Goal: Task Accomplishment & Management: Use online tool/utility

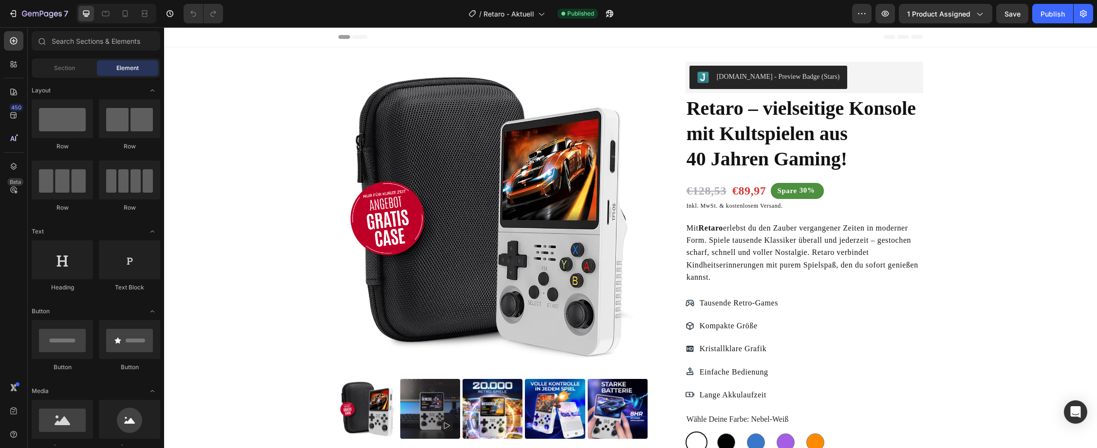
radio input "false"
click at [763, 239] on span "Mit Retaro erlebst du den Zauber vergangener Zeiten in moderner Form. Spiele ta…" at bounding box center [802, 252] width 232 height 57
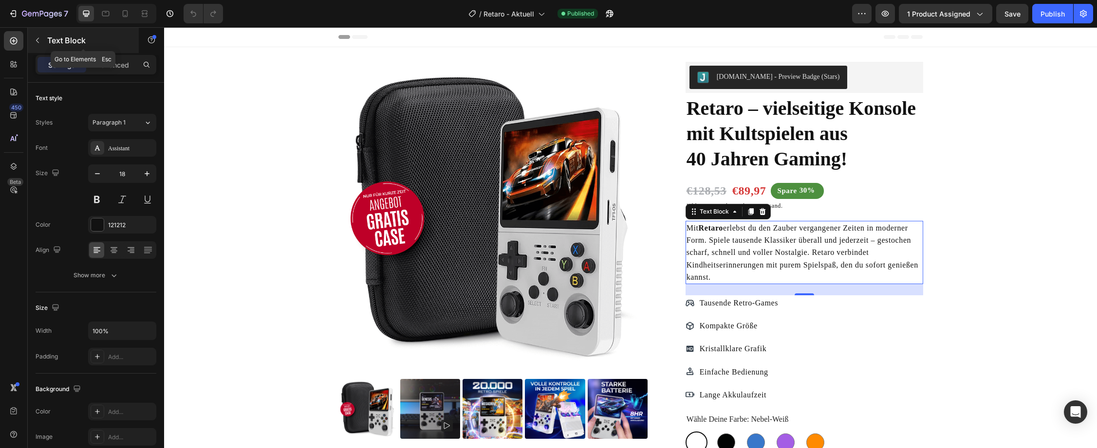
click at [40, 39] on icon "button" at bounding box center [38, 41] width 8 height 8
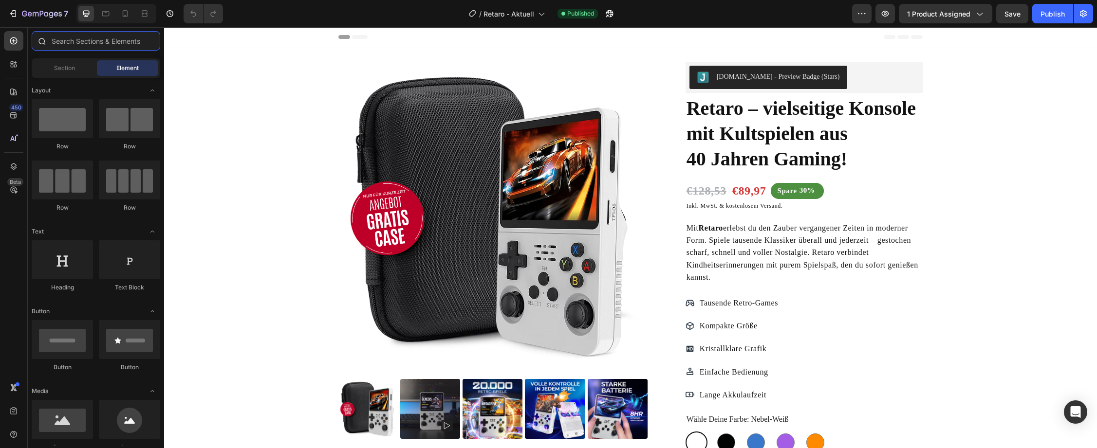
click at [95, 39] on input "text" at bounding box center [96, 40] width 129 height 19
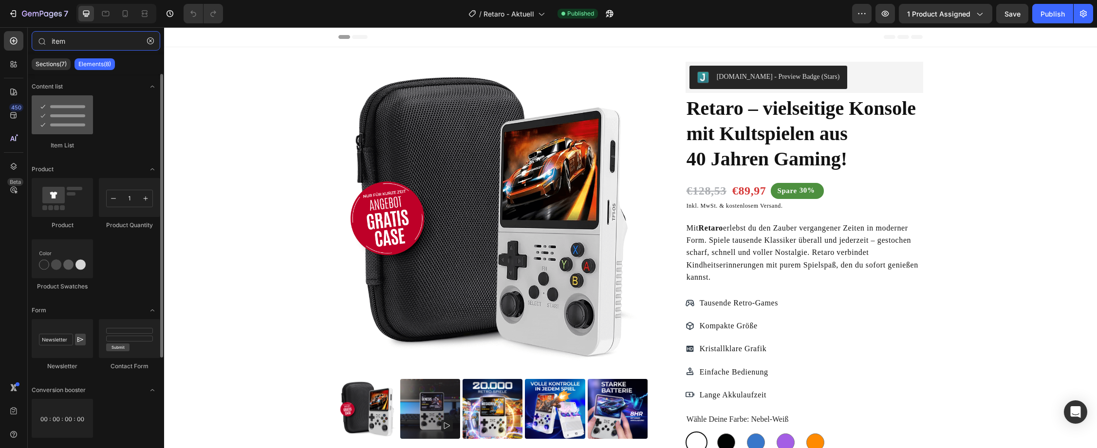
type input "item"
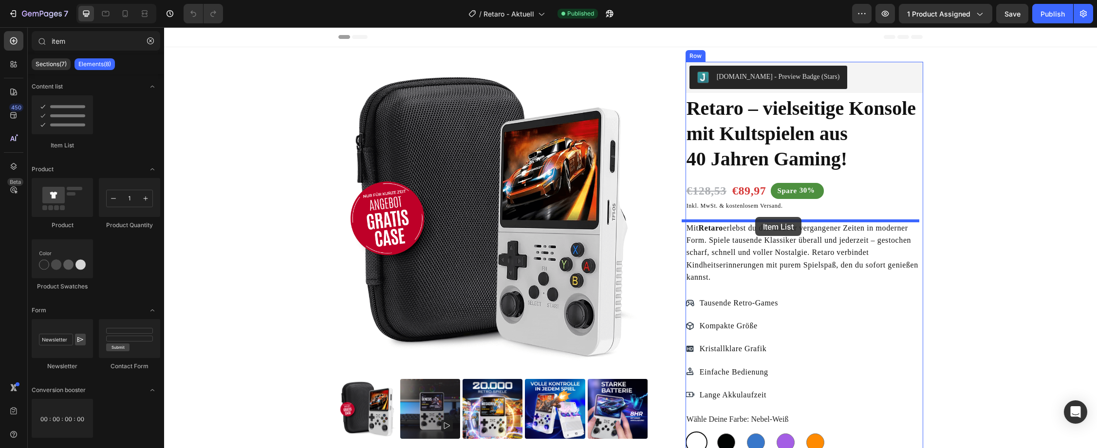
drag, startPoint x: 217, startPoint y: 145, endPoint x: 755, endPoint y: 217, distance: 543.2
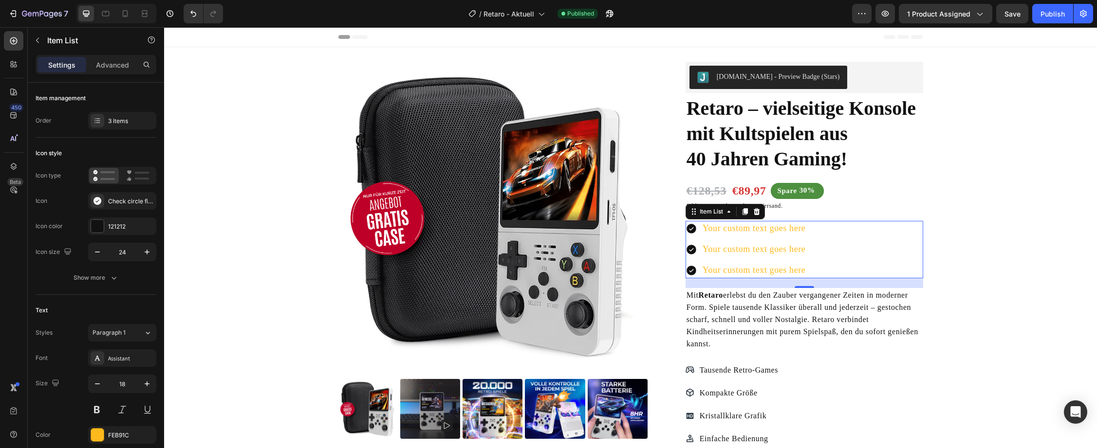
click at [716, 230] on div "Your custom text goes here" at bounding box center [754, 228] width 106 height 15
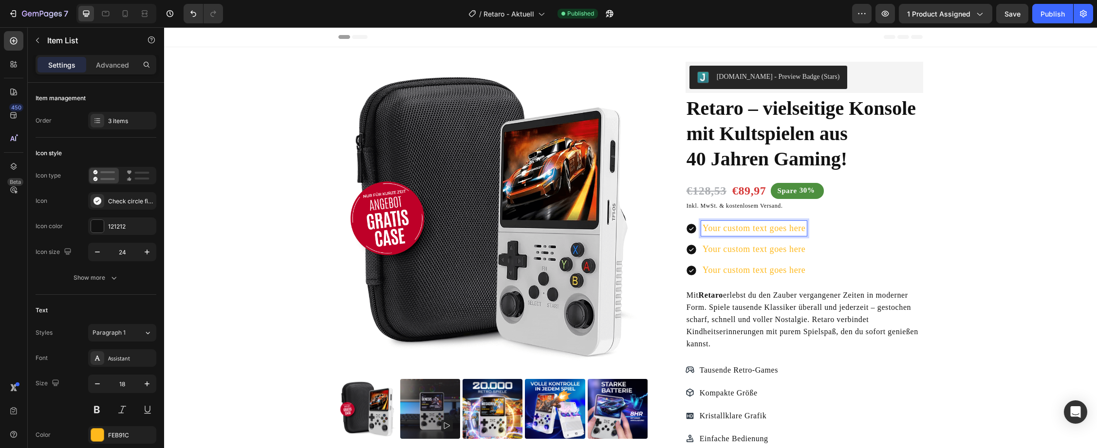
click at [728, 229] on p "Your custom text goes here" at bounding box center [753, 228] width 103 height 12
click at [720, 228] on p "Gratis 128 GB Speicherkarte" at bounding box center [757, 228] width 110 height 12
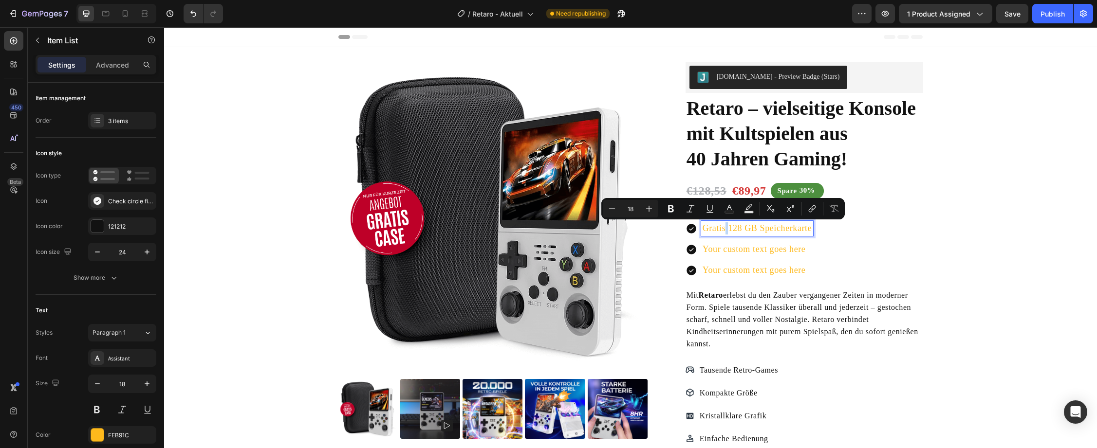
click at [721, 229] on p "Gratis 128 GB Speicherkarte" at bounding box center [757, 228] width 110 height 12
drag, startPoint x: 721, startPoint y: 229, endPoint x: 696, endPoint y: 225, distance: 26.0
click at [696, 225] on div "Gratis 128 GB Speicherkarte" at bounding box center [749, 228] width 128 height 15
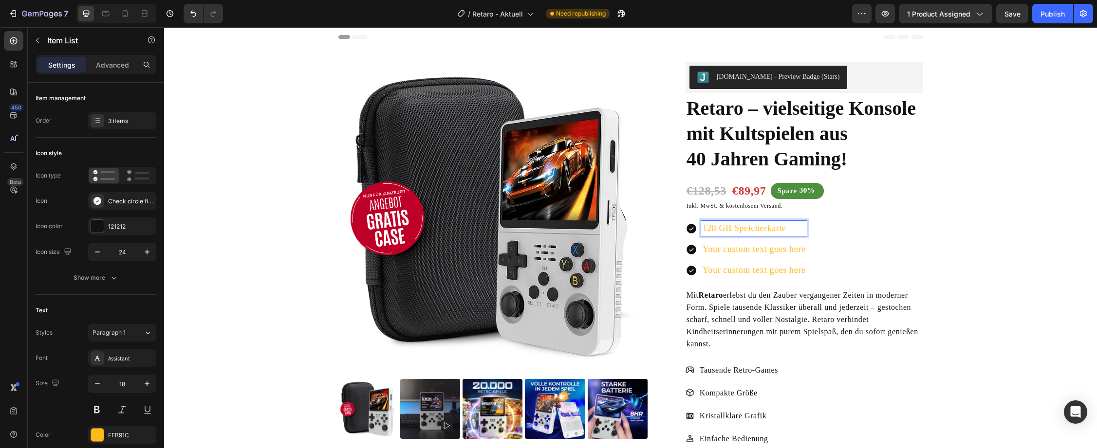
click at [727, 249] on p "Your custom text goes here" at bounding box center [753, 249] width 103 height 12
click at [776, 270] on p "Your custom text goes here" at bounding box center [753, 270] width 103 height 12
click at [117, 119] on div "3 items" at bounding box center [131, 121] width 46 height 9
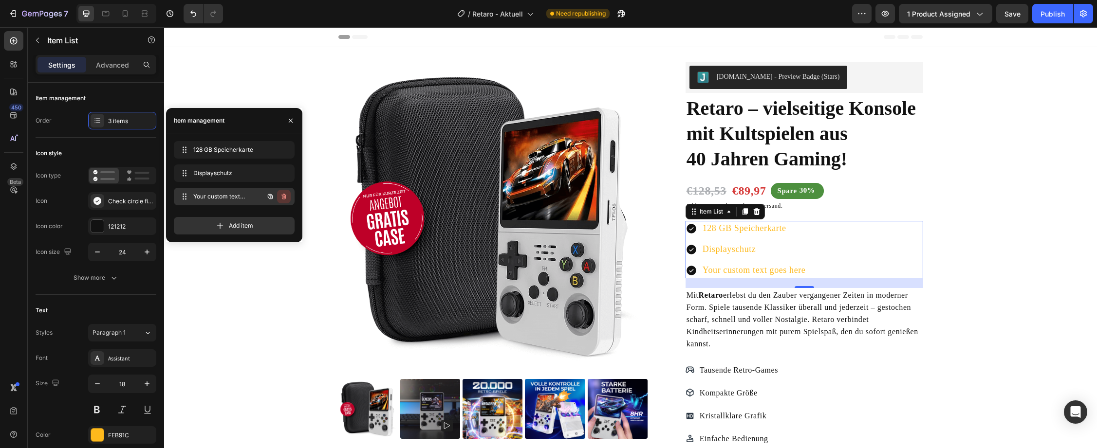
click at [284, 198] on icon "button" at bounding box center [284, 197] width 8 height 8
click at [282, 195] on div "Delete" at bounding box center [277, 196] width 18 height 9
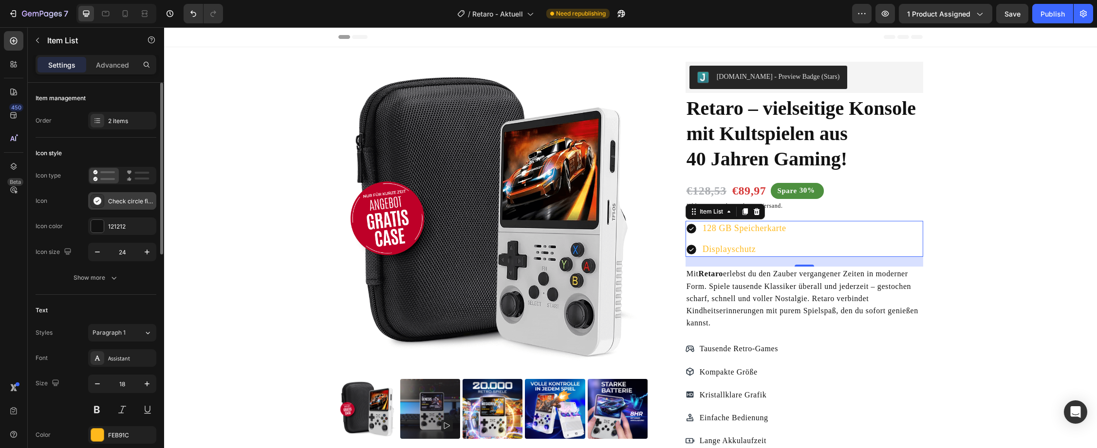
click at [108, 200] on div "Check circle filled" at bounding box center [131, 201] width 46 height 9
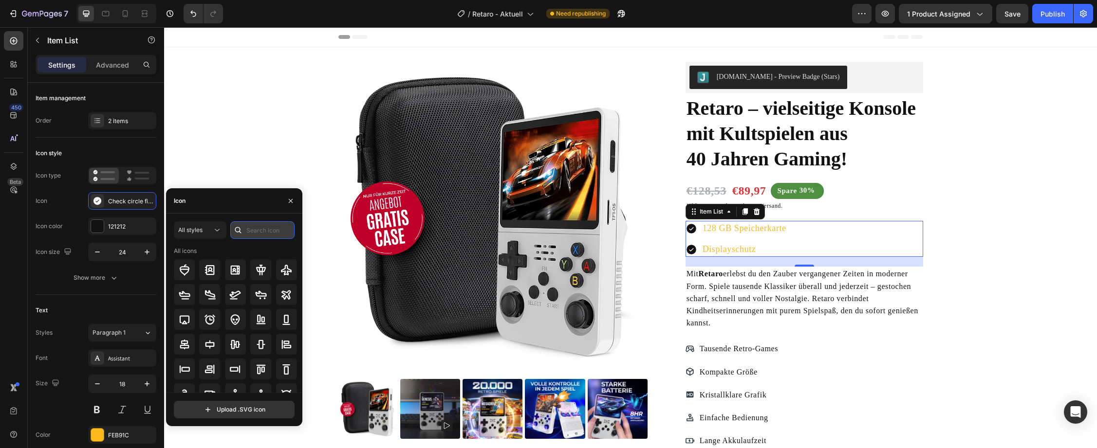
click at [248, 228] on input "text" at bounding box center [262, 230] width 64 height 18
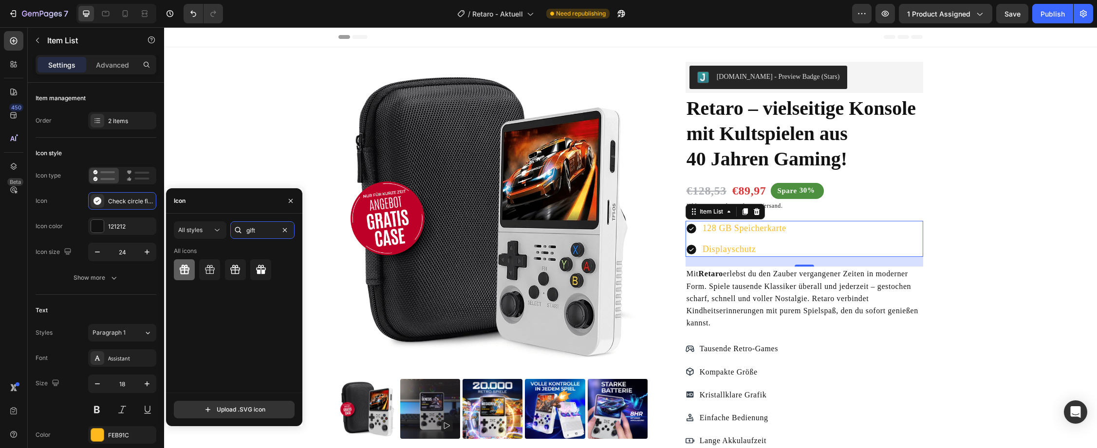
type input "gift"
click at [185, 271] on icon at bounding box center [185, 270] width 12 height 12
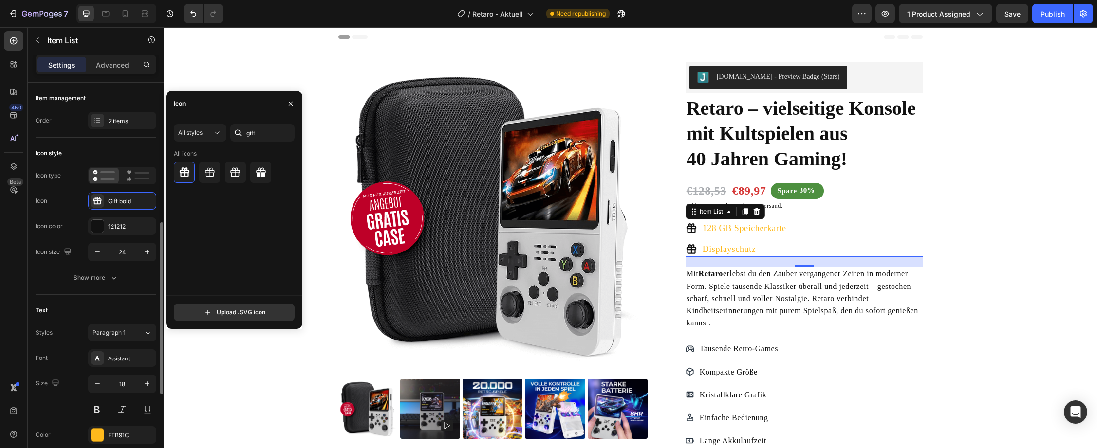
scroll to position [146, 0]
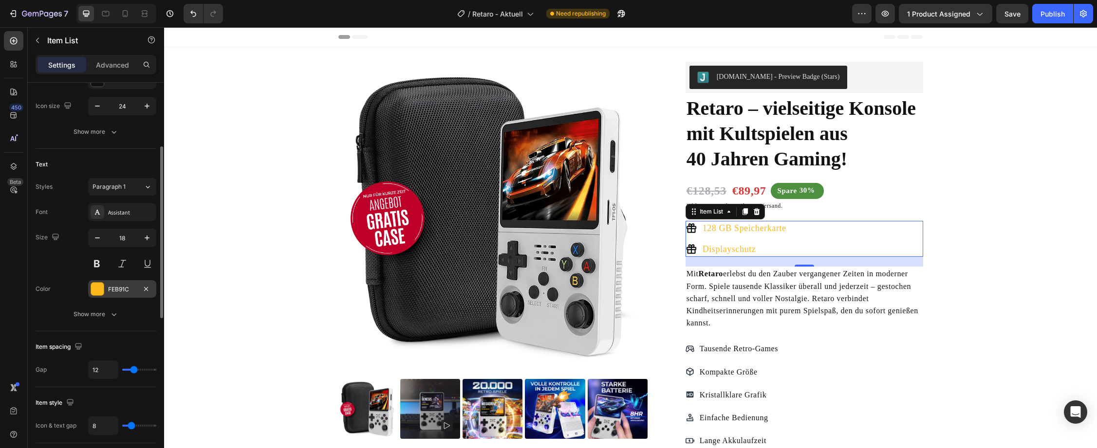
click at [106, 288] on div "FEB91C" at bounding box center [122, 289] width 68 height 18
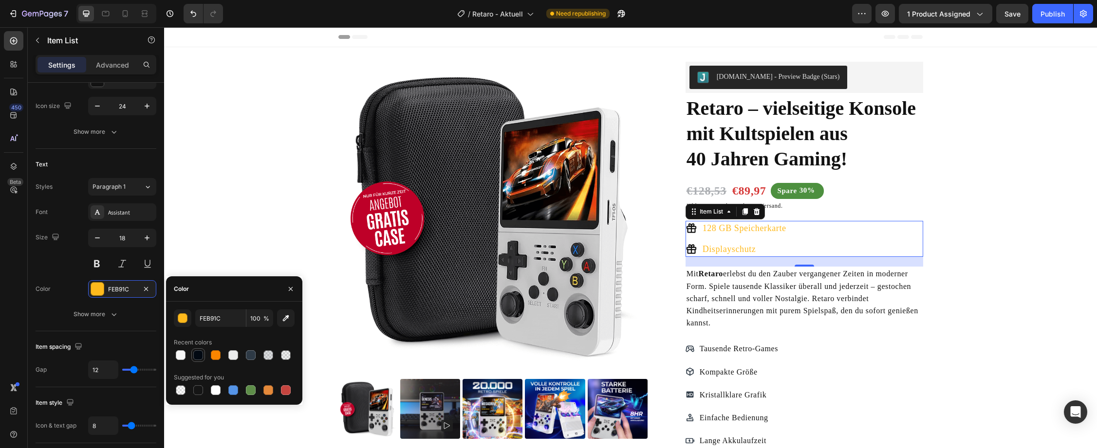
click at [198, 354] on div at bounding box center [198, 355] width 10 height 10
type input "020912"
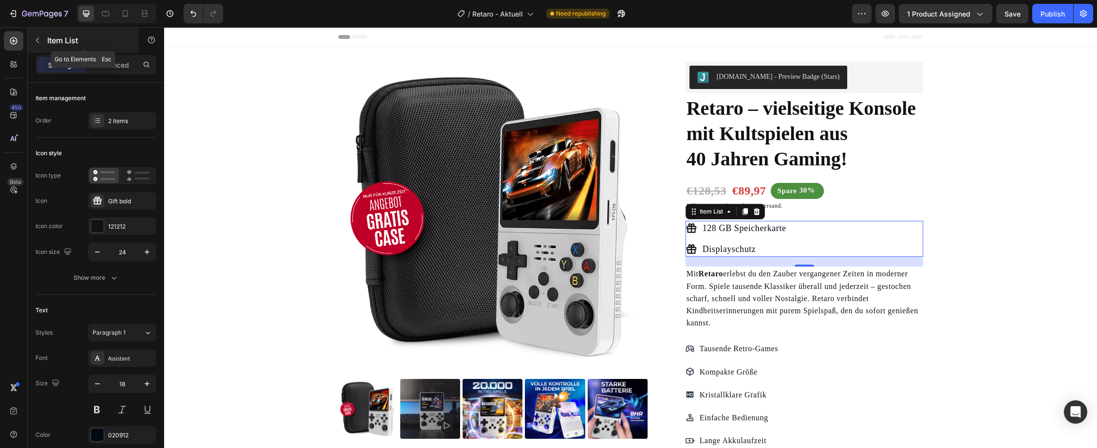
click at [38, 43] on icon "button" at bounding box center [38, 41] width 8 height 8
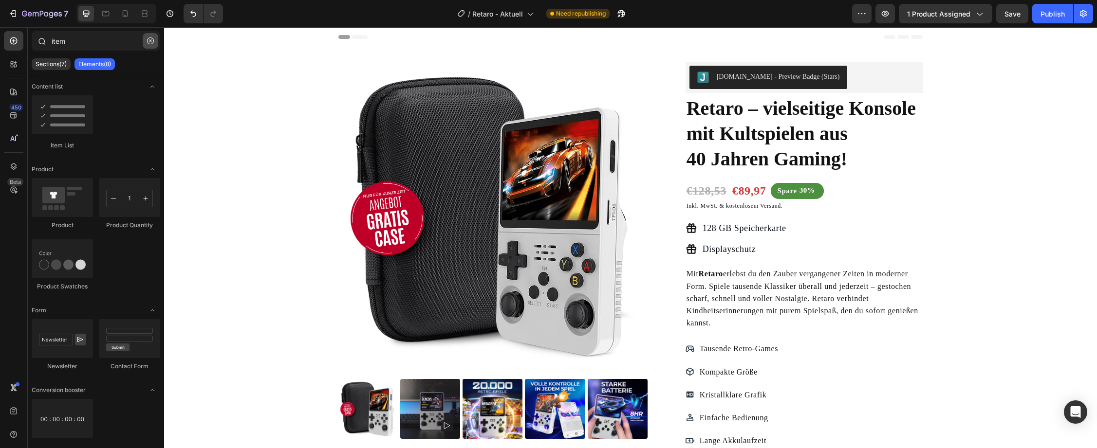
click at [147, 40] on icon "button" at bounding box center [150, 40] width 7 height 7
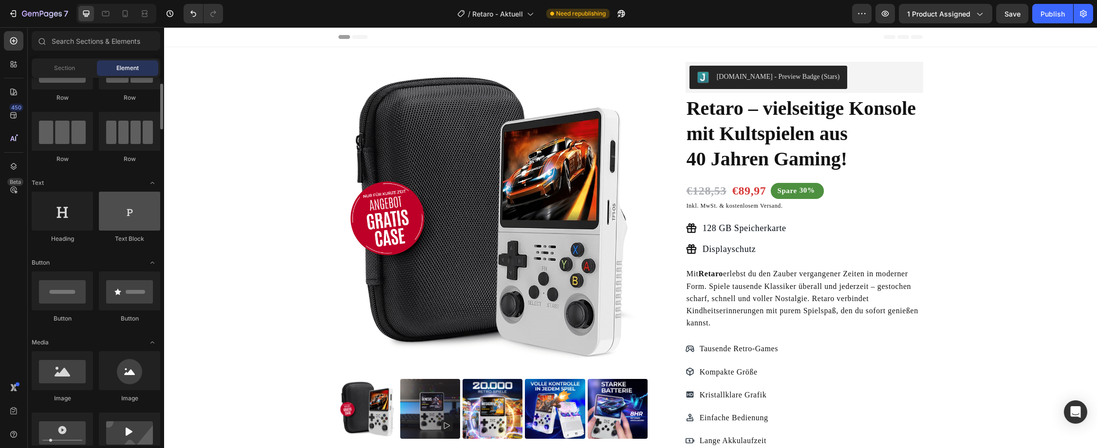
scroll to position [97, 0]
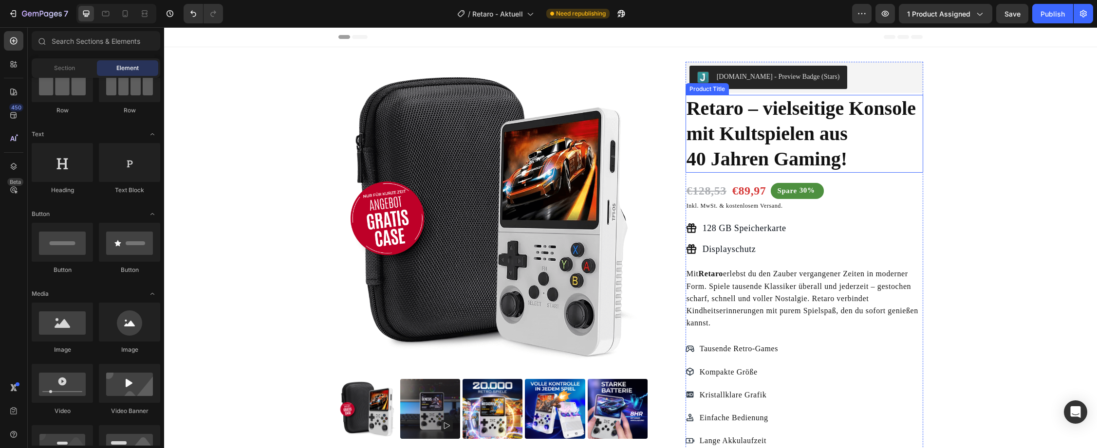
click at [718, 130] on h1 "Retaro – vielseitige Konsole mit Kultspielen aus 40 Jahren Gaming!" at bounding box center [804, 134] width 238 height 78
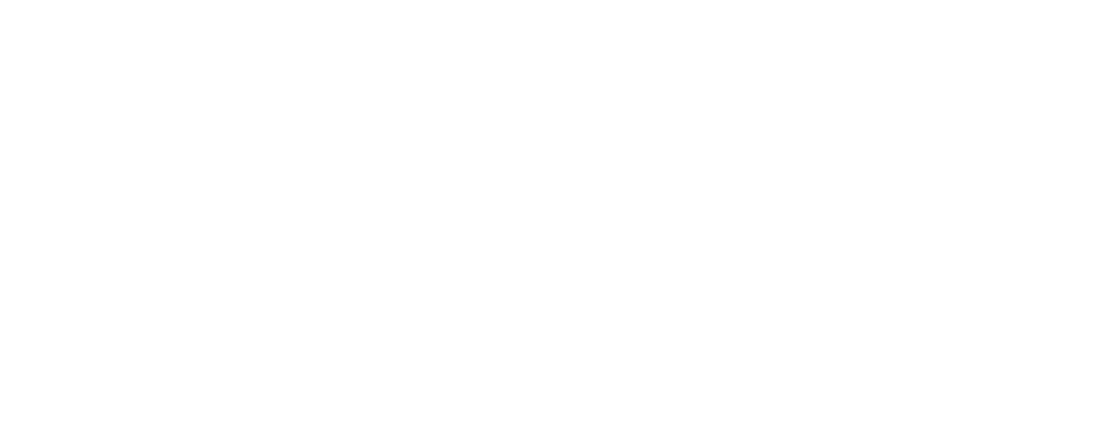
click at [702, 286] on span "Mit Retaro erlebst du den Zauber vergangener Zeiten in moderner Form. Spiele ta…" at bounding box center [802, 298] width 232 height 57
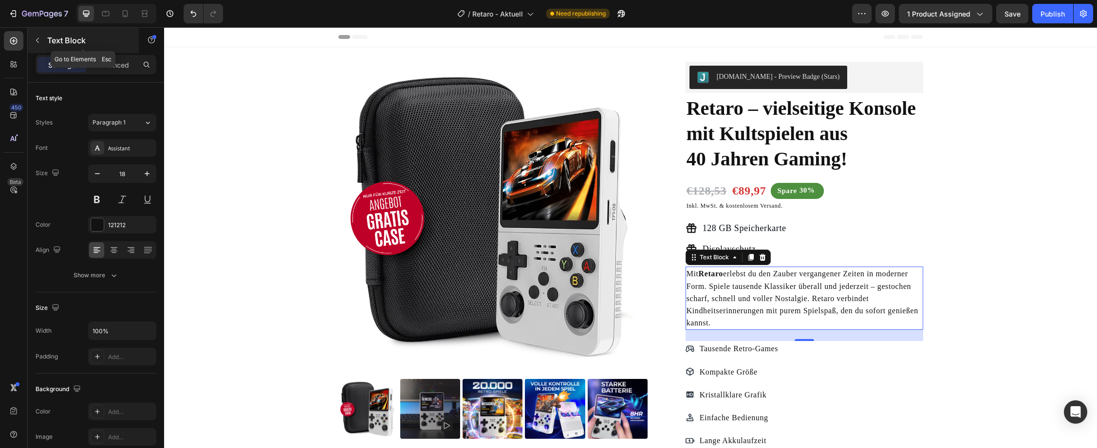
click at [40, 36] on button "button" at bounding box center [38, 41] width 16 height 16
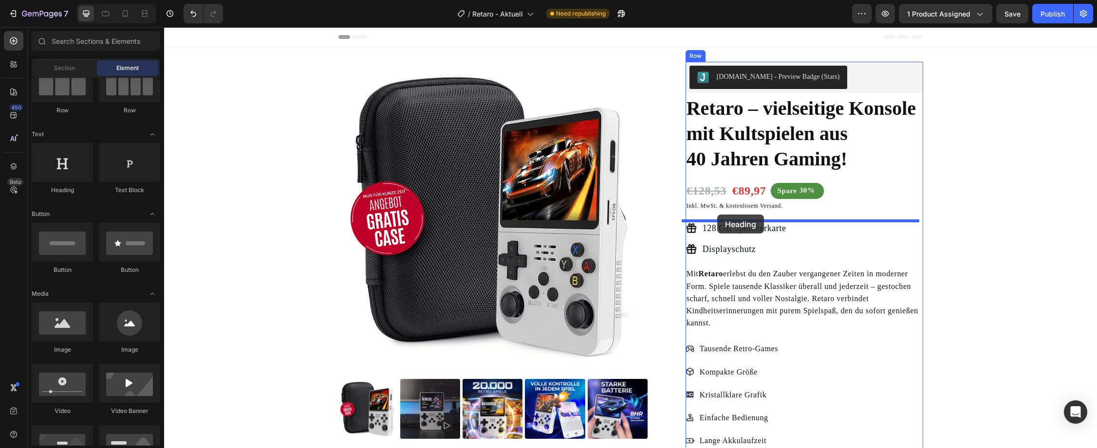
drag, startPoint x: 217, startPoint y: 205, endPoint x: 717, endPoint y: 215, distance: 500.0
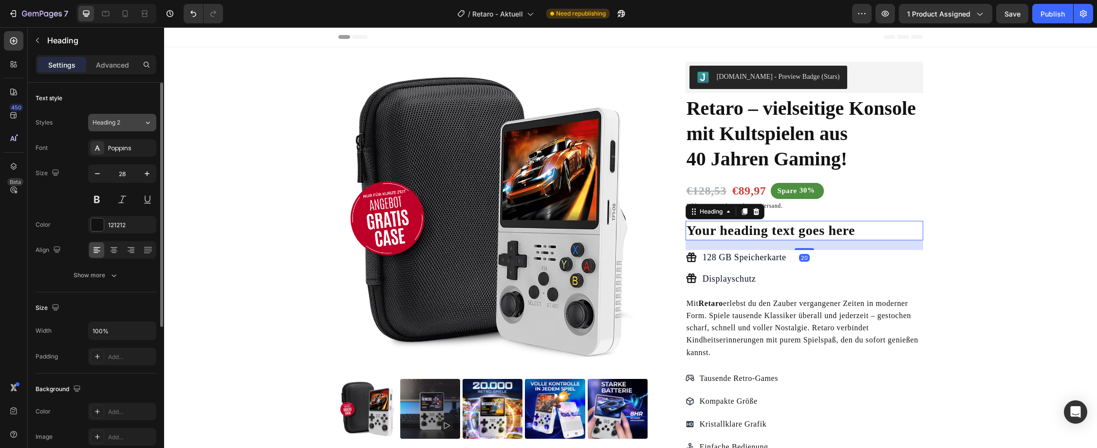
click at [122, 123] on div "Heading 2" at bounding box center [111, 122] width 39 height 9
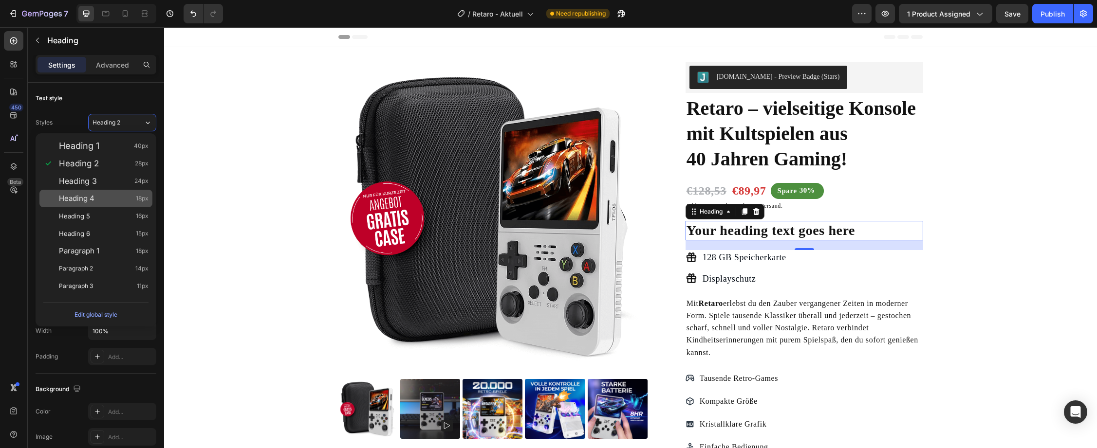
click at [95, 197] on div "Heading 4 18px" at bounding box center [104, 199] width 90 height 10
type input "18"
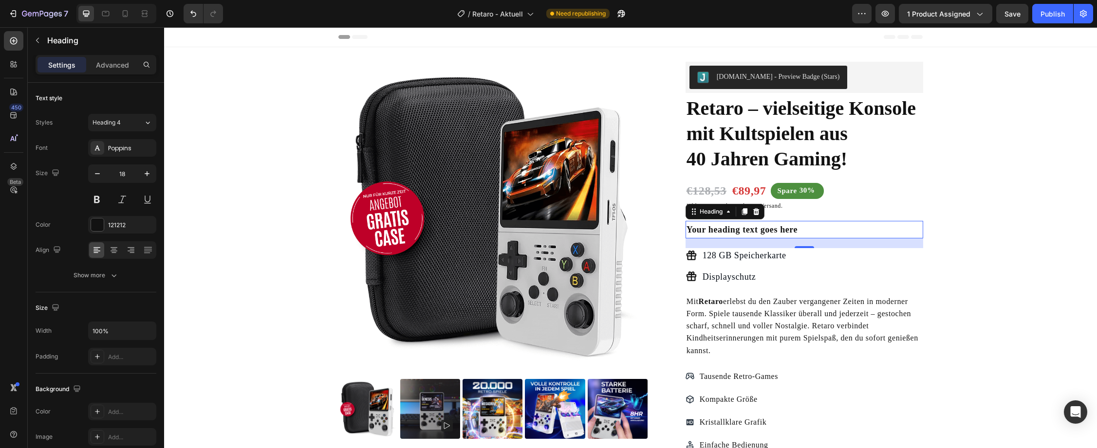
click at [767, 227] on h2 "Your heading text goes here" at bounding box center [804, 230] width 238 height 18
click at [767, 227] on p "Your heading text goes here" at bounding box center [804, 230] width 236 height 16
click at [686, 231] on p "ratis beim jedem Kauf eines Retaro" at bounding box center [804, 230] width 236 height 16
click at [686, 230] on p "ratis beim jedem Kauf eines Retaro" at bounding box center [804, 230] width 236 height 16
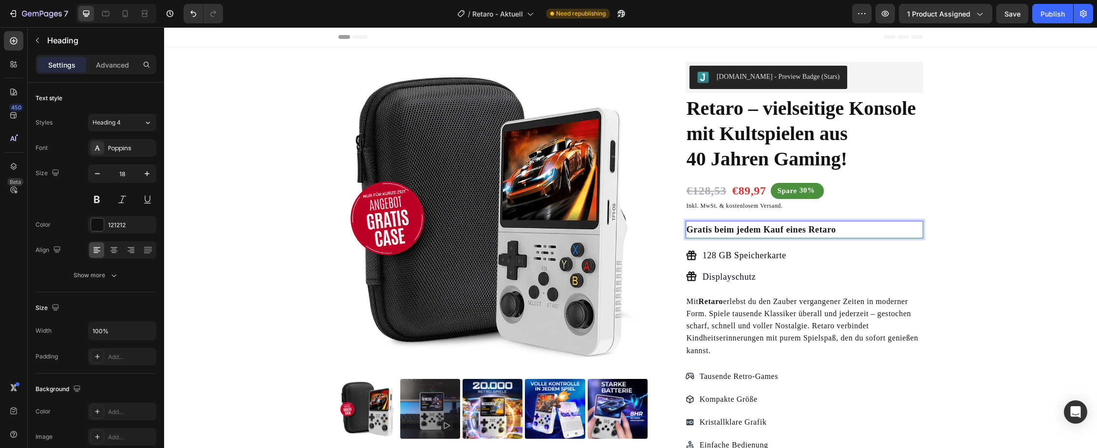
click at [855, 227] on p "Gratis beim jedem Kauf eines Retaro" at bounding box center [804, 230] width 236 height 16
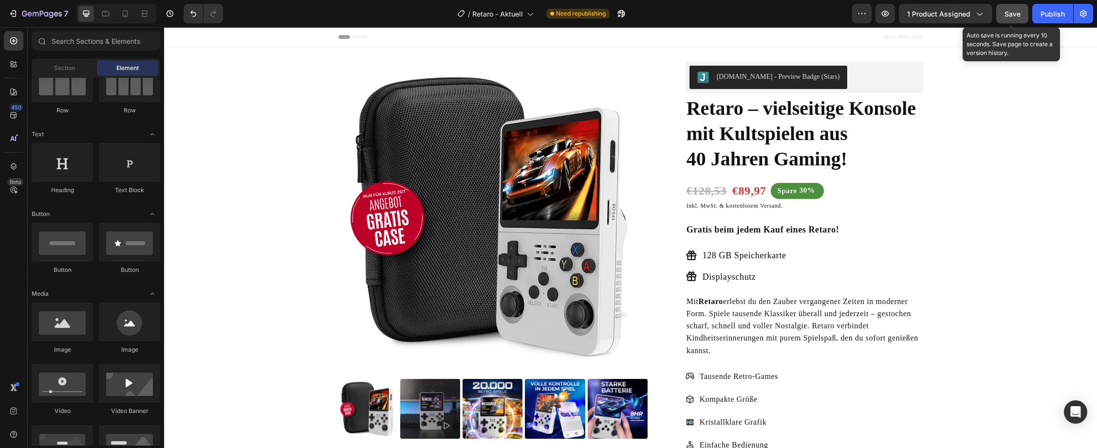
click at [1010, 16] on span "Save" at bounding box center [1012, 14] width 16 height 8
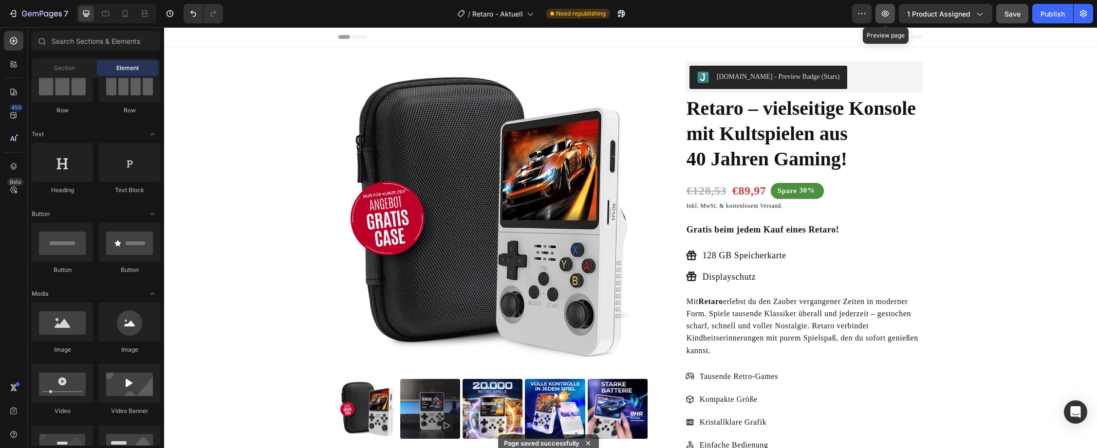
click at [888, 11] on icon "button" at bounding box center [885, 14] width 10 height 10
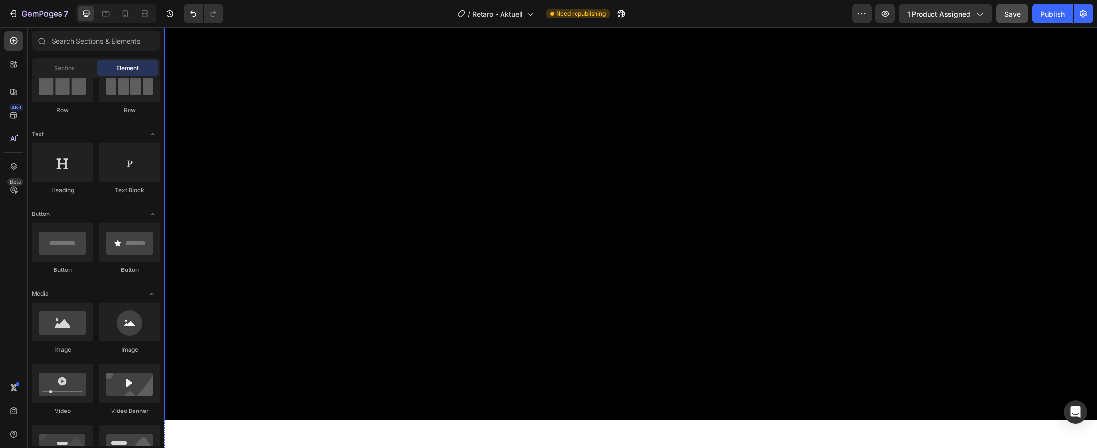
scroll to position [1757, 0]
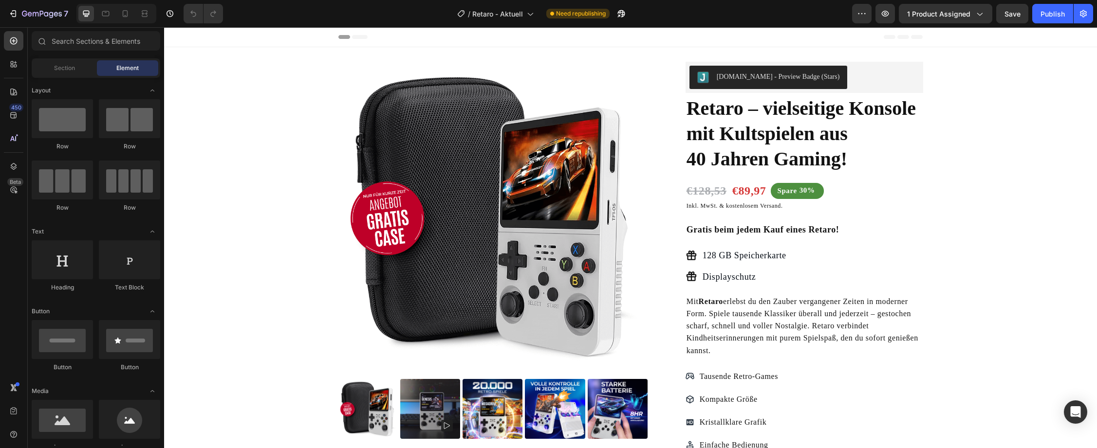
radio input "false"
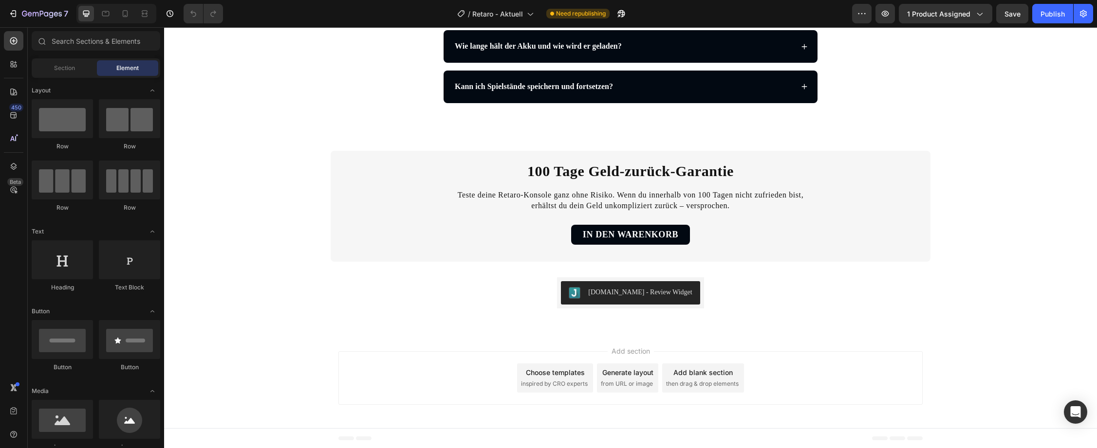
scroll to position [2390, 0]
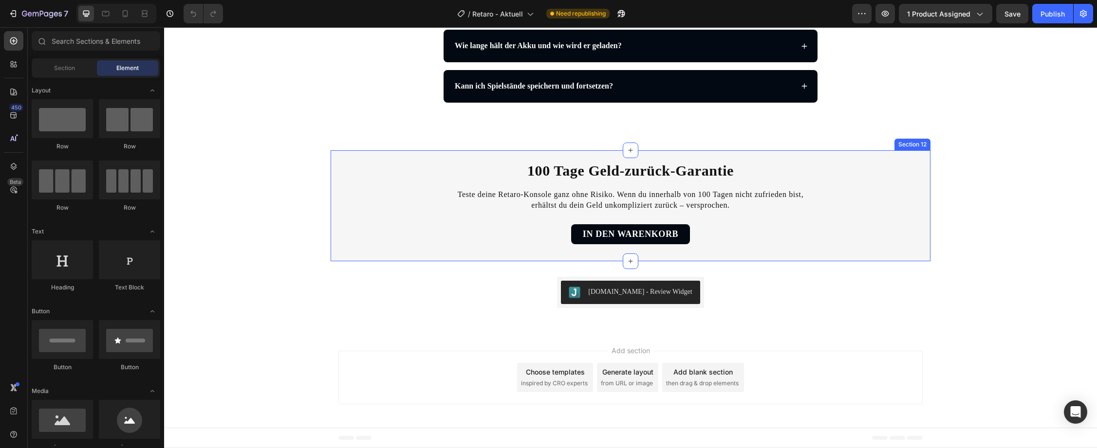
click at [337, 247] on div "100 Tage Geld-zurück-Garantie Heading Teste deine Retaro-Konsole ganz ohne Risi…" at bounding box center [631, 205] width 600 height 111
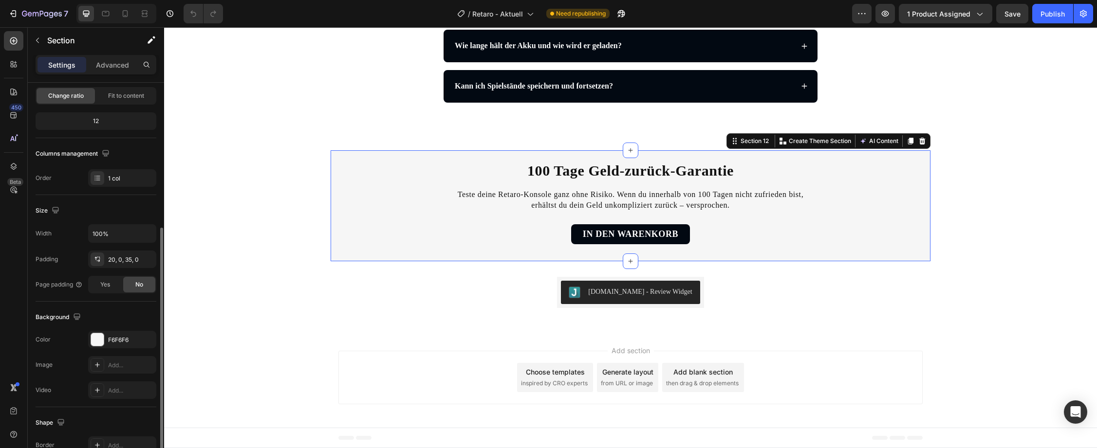
scroll to position [195, 0]
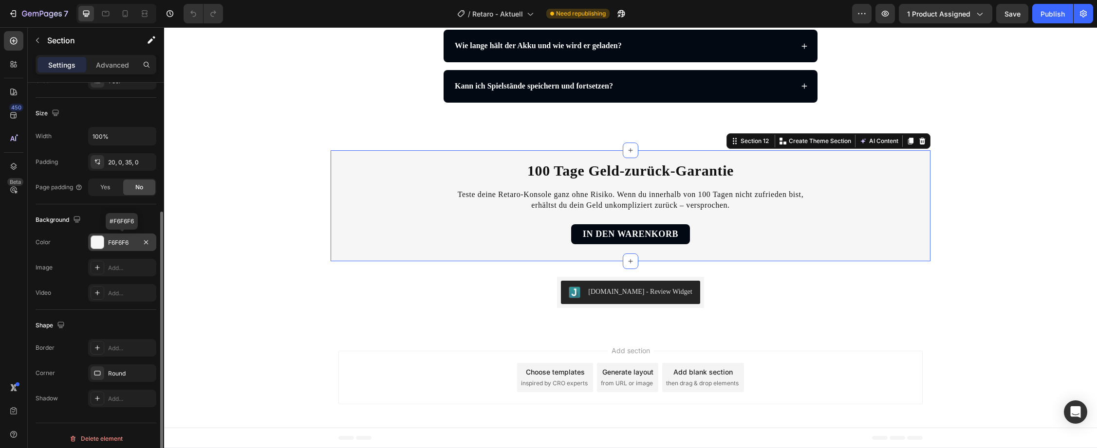
click at [96, 241] on div at bounding box center [97, 242] width 13 height 13
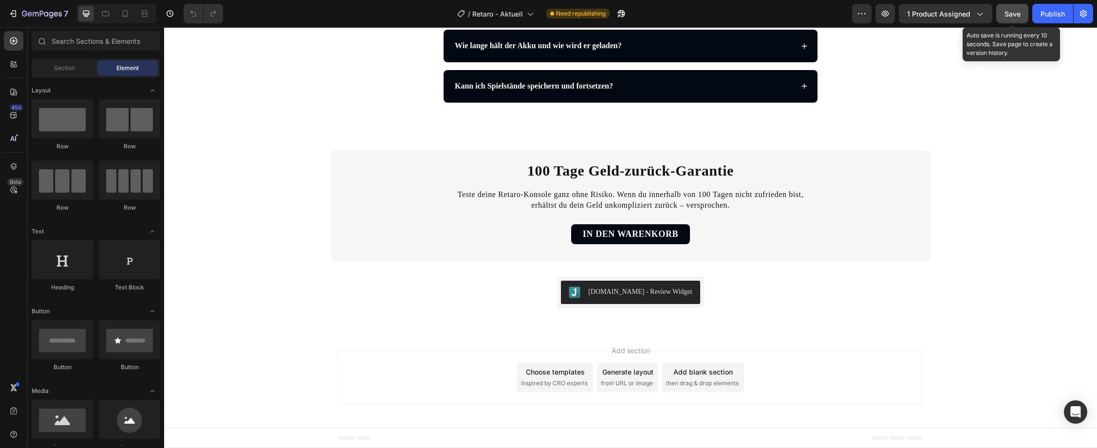
click at [1012, 10] on span "Save" at bounding box center [1012, 14] width 16 height 8
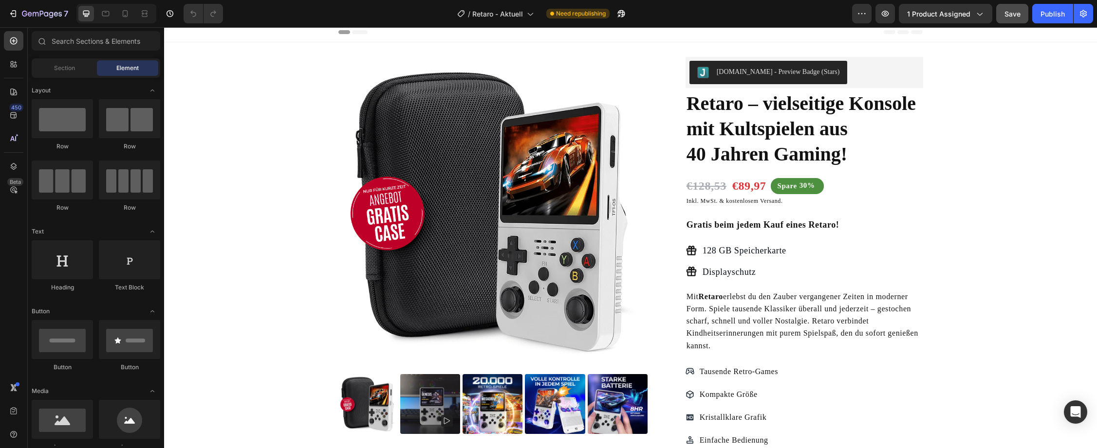
scroll to position [0, 0]
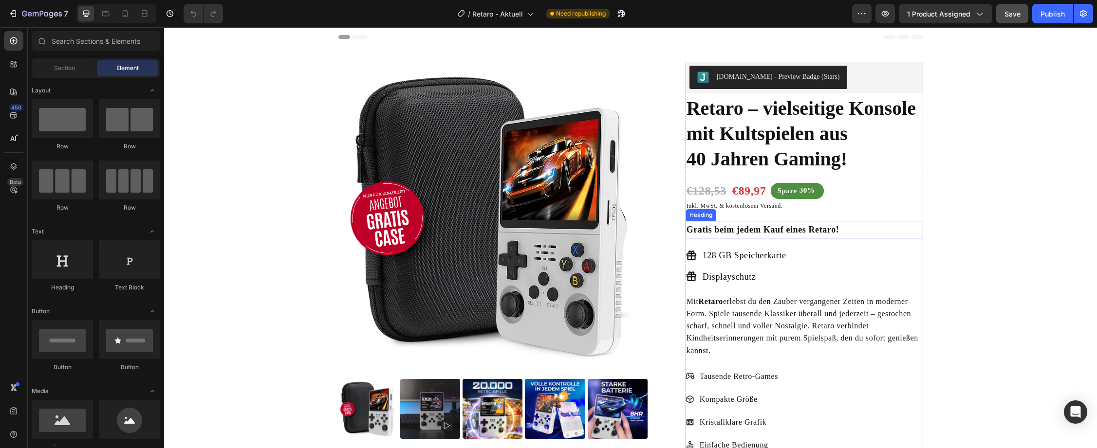
click at [740, 231] on h2 "Gratis beim jedem Kauf eines Retaro!" at bounding box center [804, 230] width 238 height 18
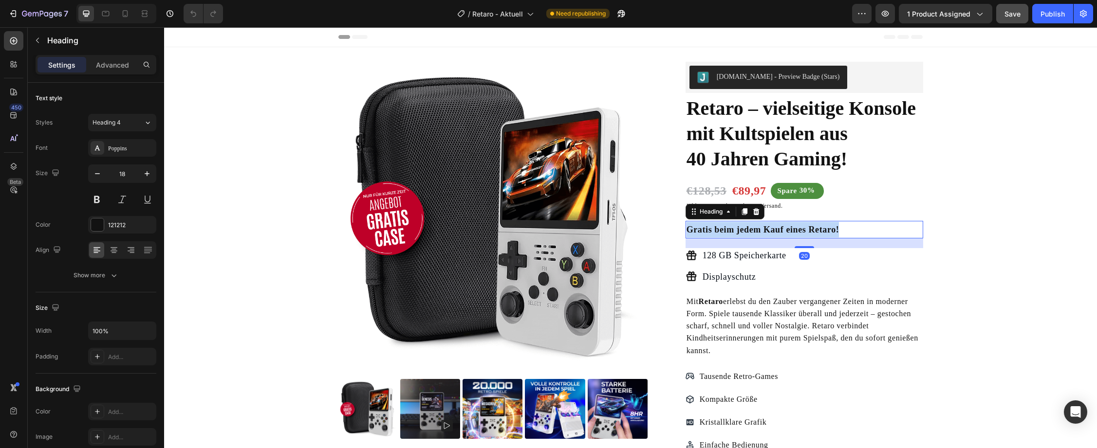
click at [740, 231] on p "Gratis beim jedem Kauf eines Retaro!" at bounding box center [804, 230] width 236 height 16
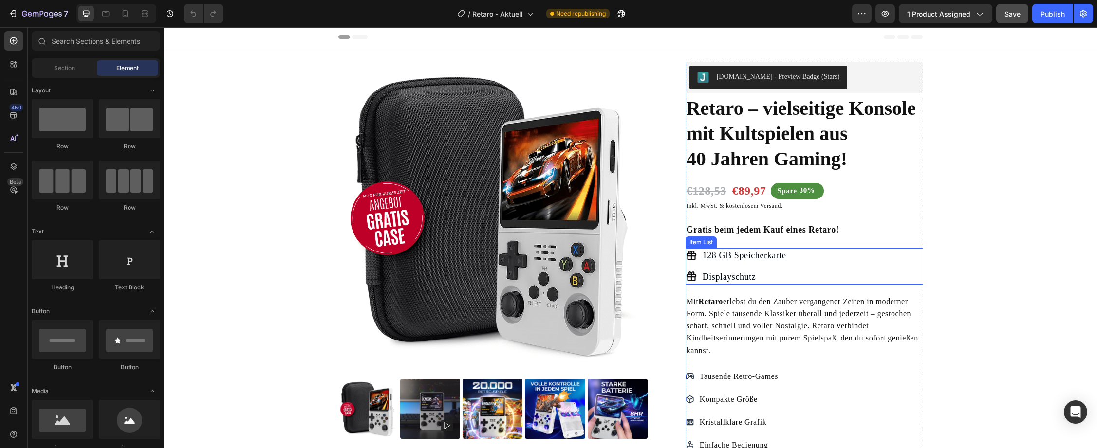
click at [717, 281] on p "Displayschutz" at bounding box center [744, 277] width 84 height 12
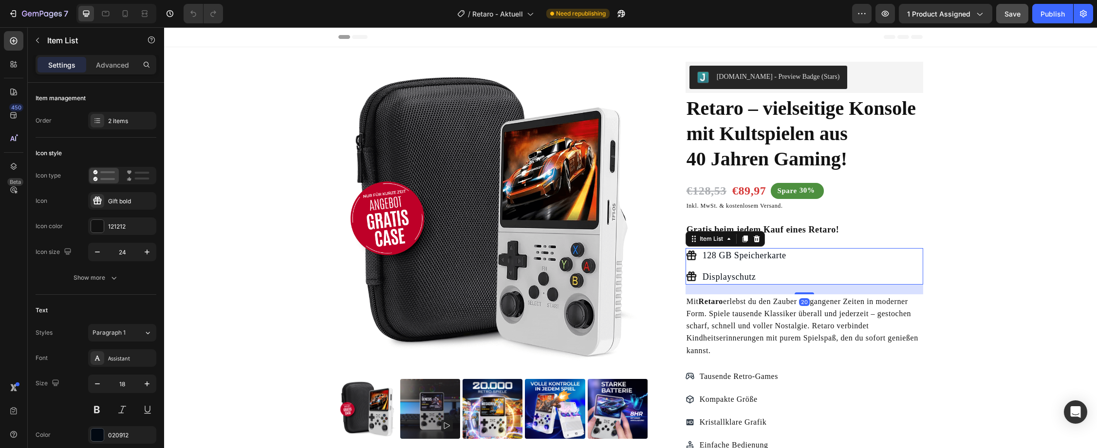
click at [701, 275] on div "Displayschutz" at bounding box center [744, 277] width 87 height 15
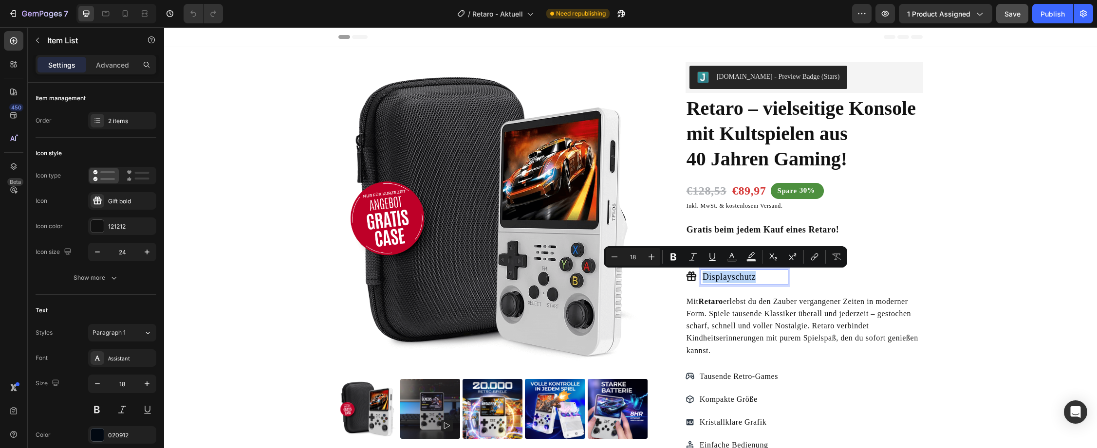
click at [702, 277] on p "Displayschutz" at bounding box center [744, 277] width 84 height 12
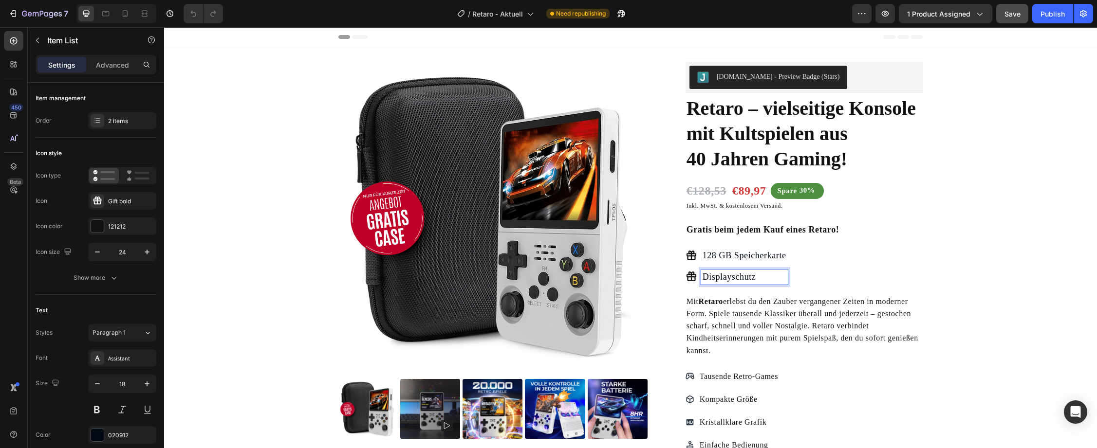
click at [702, 277] on p "Displayschutz" at bounding box center [744, 277] width 84 height 12
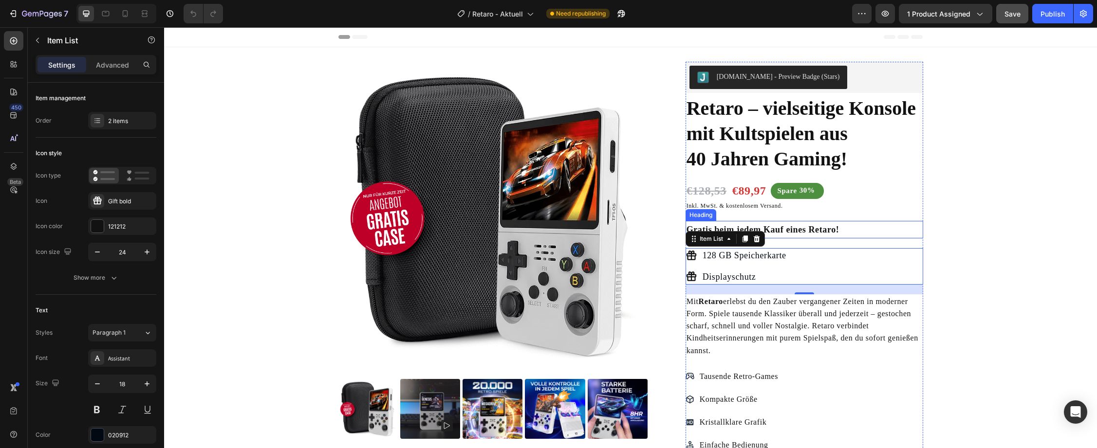
click at [803, 229] on p "Gratis beim jedem Kauf eines Retaro!" at bounding box center [804, 230] width 236 height 16
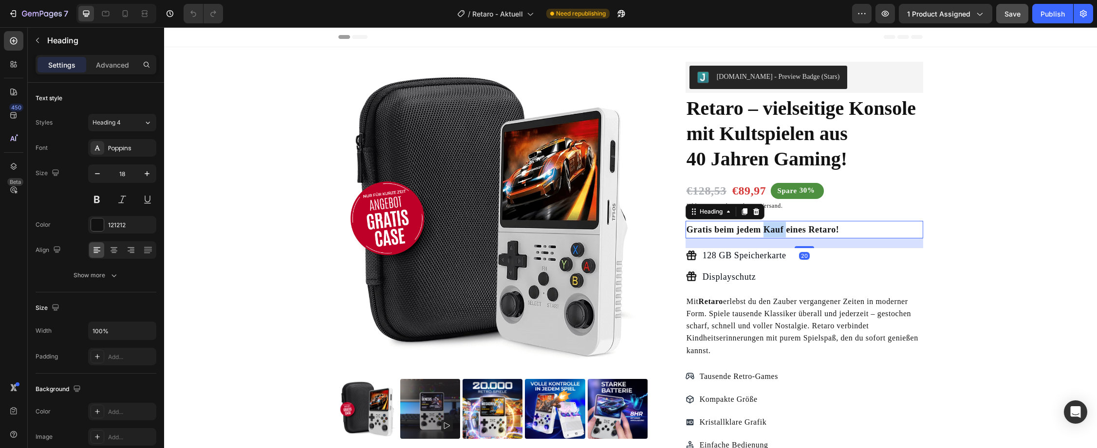
click at [766, 228] on p "Gratis beim jedem Kauf eines Retaro!" at bounding box center [804, 230] width 236 height 16
click at [748, 227] on p "Jetzt zugreifen!" at bounding box center [804, 230] width 236 height 16
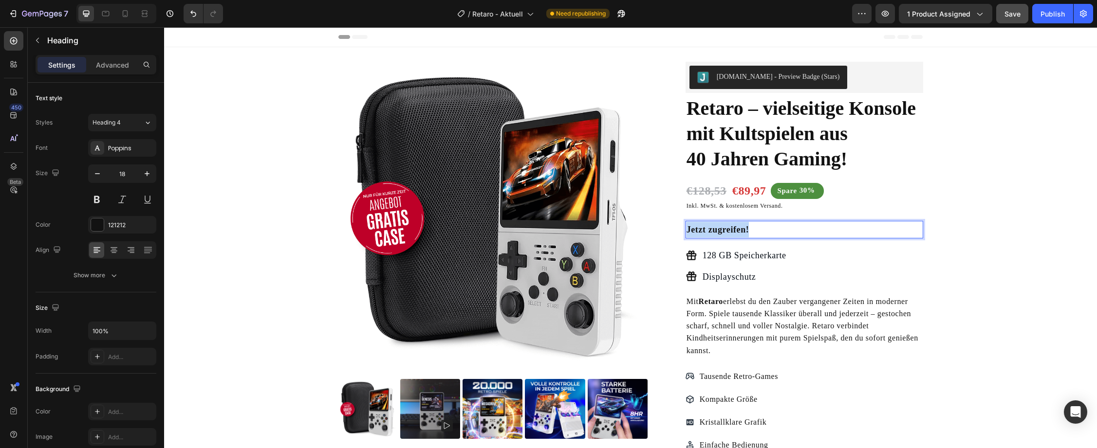
click at [748, 227] on p "Jetzt zugreifen!" at bounding box center [804, 230] width 236 height 16
click at [750, 255] on p "128 GB Speicherkarte" at bounding box center [744, 256] width 84 height 12
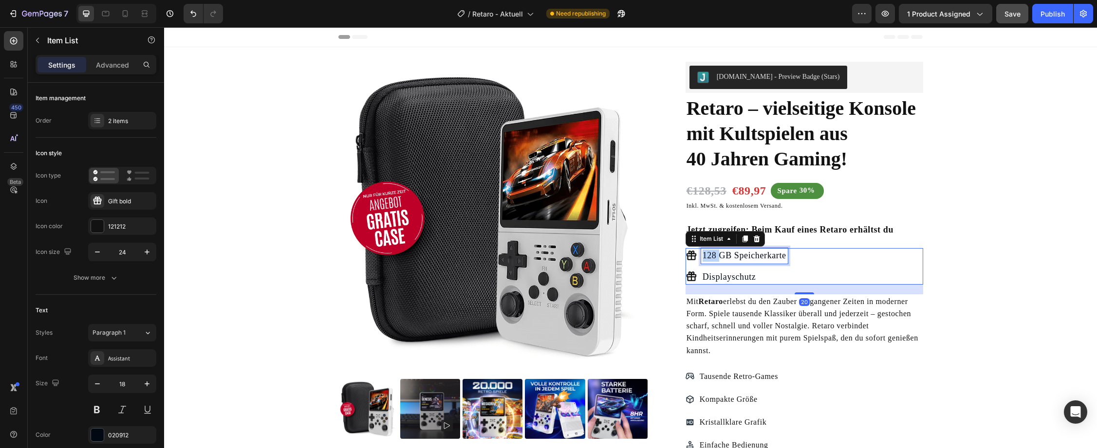
click at [702, 256] on p "128 GB Speicherkarte" at bounding box center [744, 256] width 84 height 12
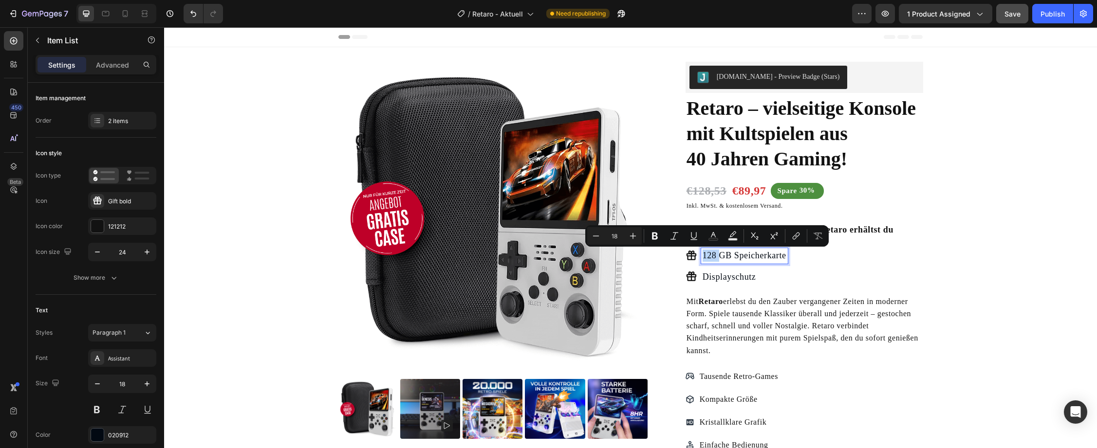
click at [702, 258] on p "128 GB Speicherkarte" at bounding box center [744, 256] width 84 height 12
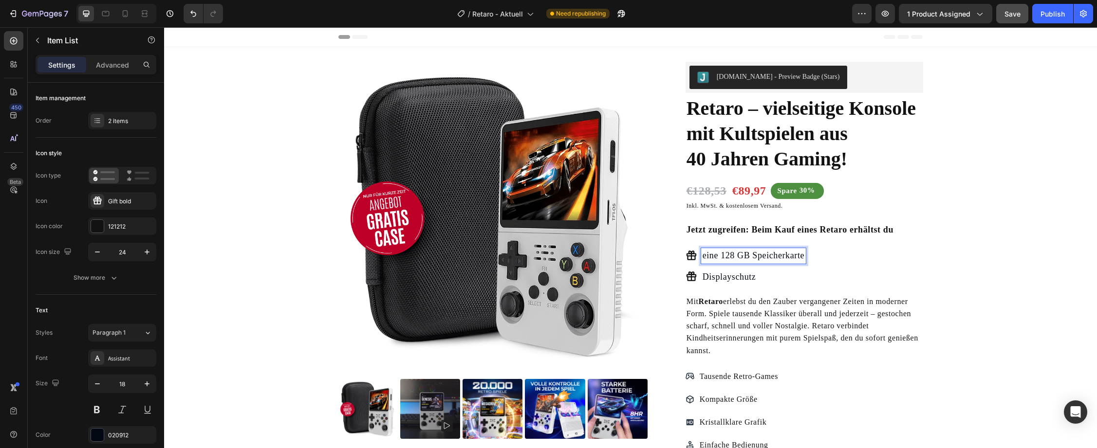
click at [728, 278] on p "Displayschutz" at bounding box center [753, 277] width 102 height 12
click at [702, 278] on p "Displayschutz" at bounding box center [753, 277] width 102 height 12
click at [823, 226] on p "Jetzt zugreifen: Beim Kauf eines Retaro erhältst du" at bounding box center [804, 230] width 236 height 16
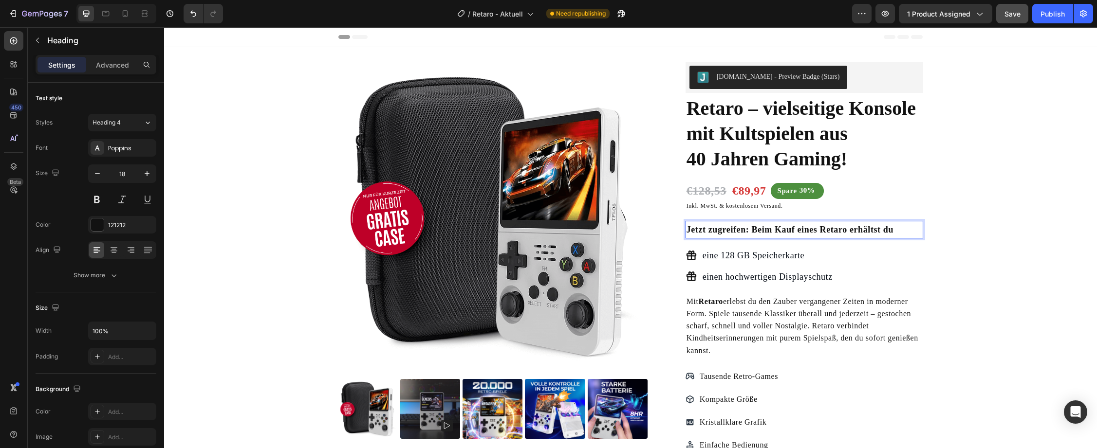
click at [744, 232] on p "Jetzt zugreifen: Beim Kauf eines Retaro erhältst du" at bounding box center [804, 230] width 236 height 16
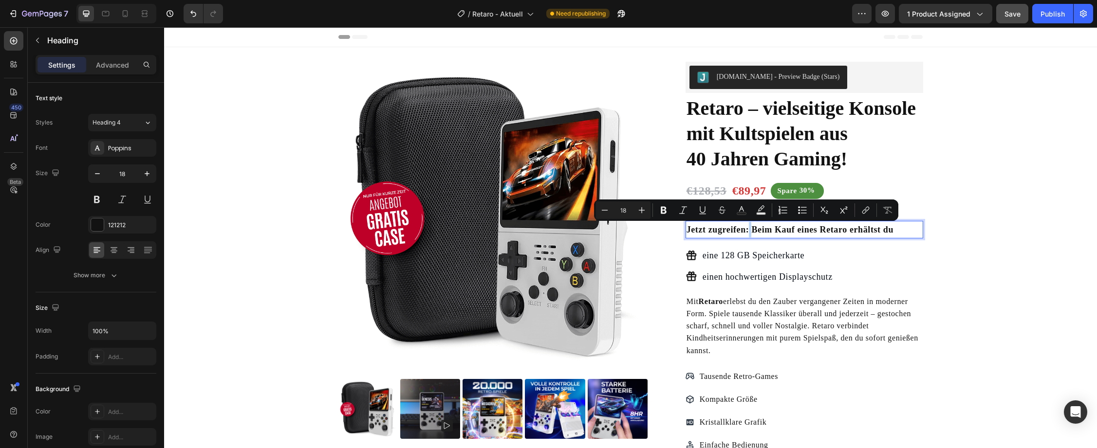
click at [745, 232] on p "Jetzt zugreifen: Beim Kauf eines Retaro erhältst du" at bounding box center [804, 230] width 236 height 16
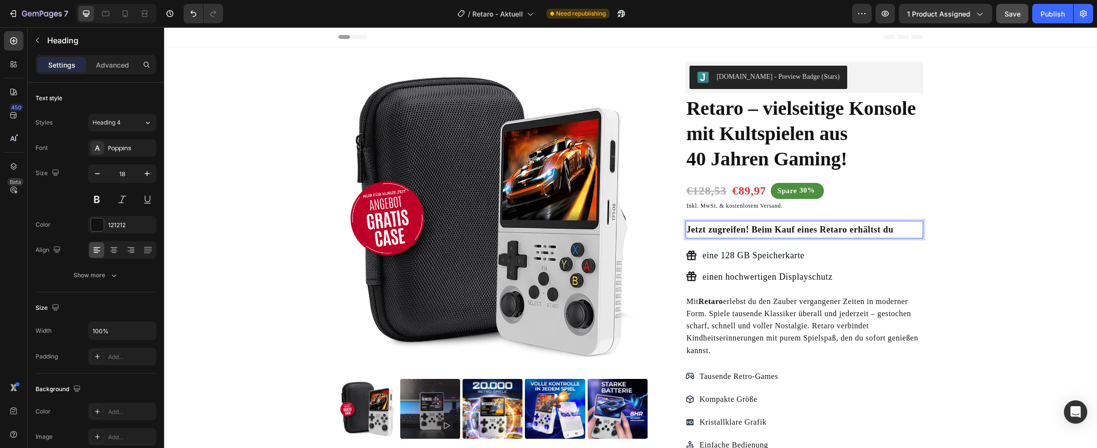
click at [892, 231] on p "Jetzt zugreifen! Beim Kauf eines Retaro erhältst du" at bounding box center [804, 230] width 236 height 16
click at [750, 232] on p "Jetzt zugreifen! Beim Kauf eines Retaro erhältst du" at bounding box center [804, 230] width 236 height 16
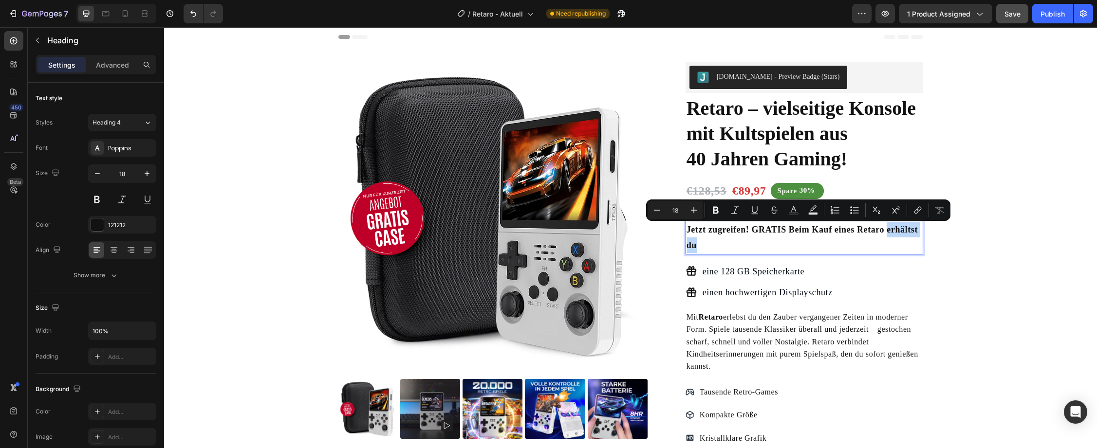
drag, startPoint x: 883, startPoint y: 234, endPoint x: 933, endPoint y: 242, distance: 49.9
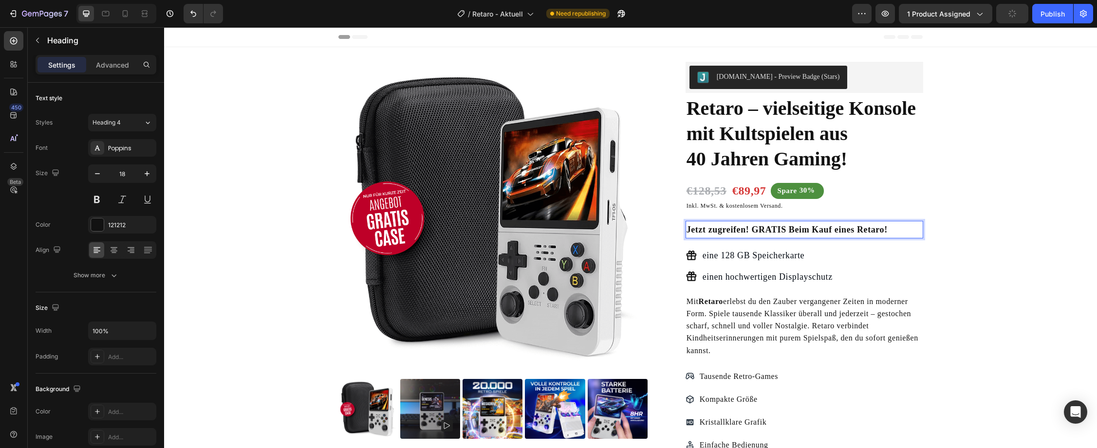
click at [806, 228] on p "Jetzt zugreifen! GRATIS Beim Kauf eines Retaro!" at bounding box center [804, 230] width 236 height 16
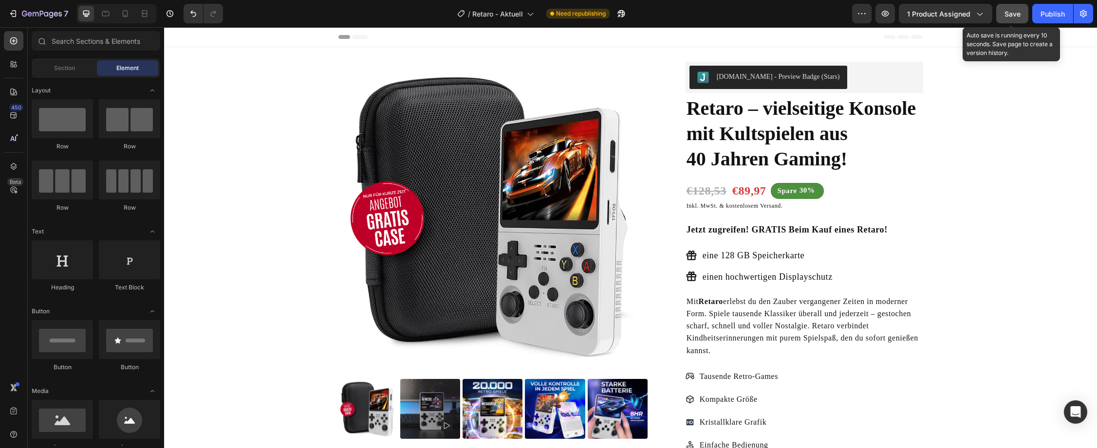
click at [1014, 15] on span "Save" at bounding box center [1012, 14] width 16 height 8
click at [747, 255] on p "eine 128 GB Speicherkarte" at bounding box center [767, 256] width 130 height 12
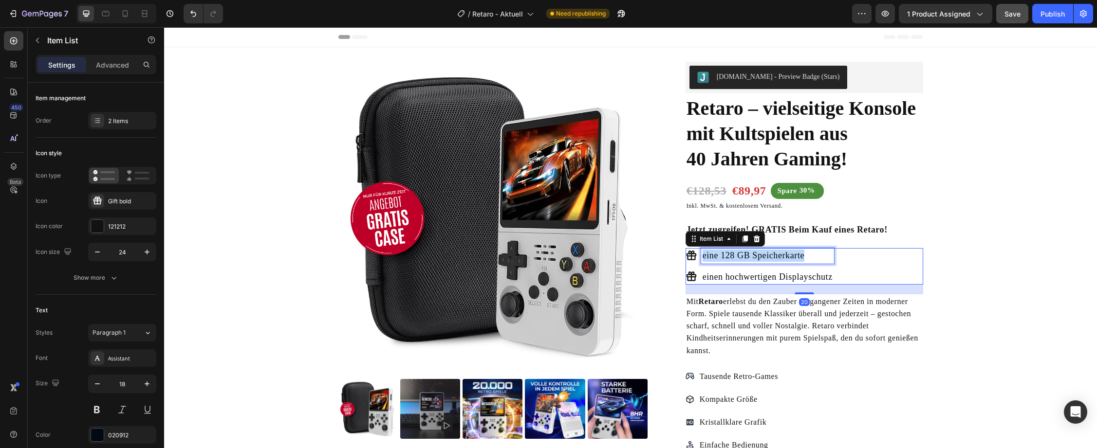
click at [747, 255] on p "eine 128 GB Speicherkarte" at bounding box center [767, 256] width 130 height 12
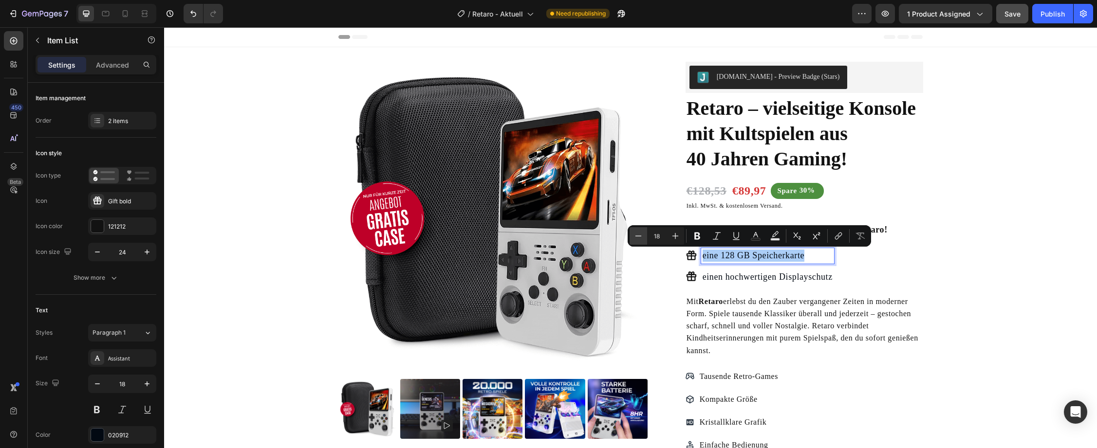
click at [639, 234] on icon "Editor contextual toolbar" at bounding box center [638, 236] width 10 height 10
type input "16"
click at [732, 281] on p "einen hochwertigen Displayschutz" at bounding box center [767, 277] width 130 height 12
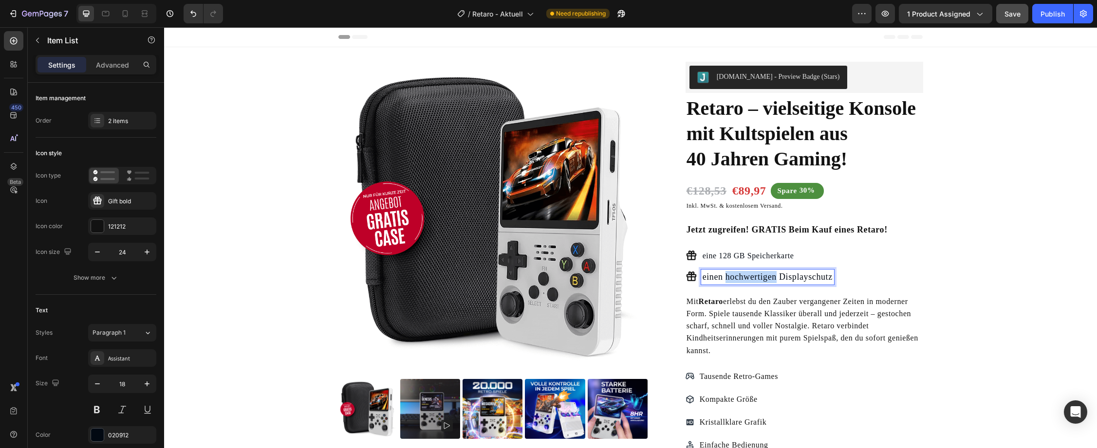
click at [732, 281] on p "einen hochwertigen Displayschutz" at bounding box center [767, 277] width 130 height 12
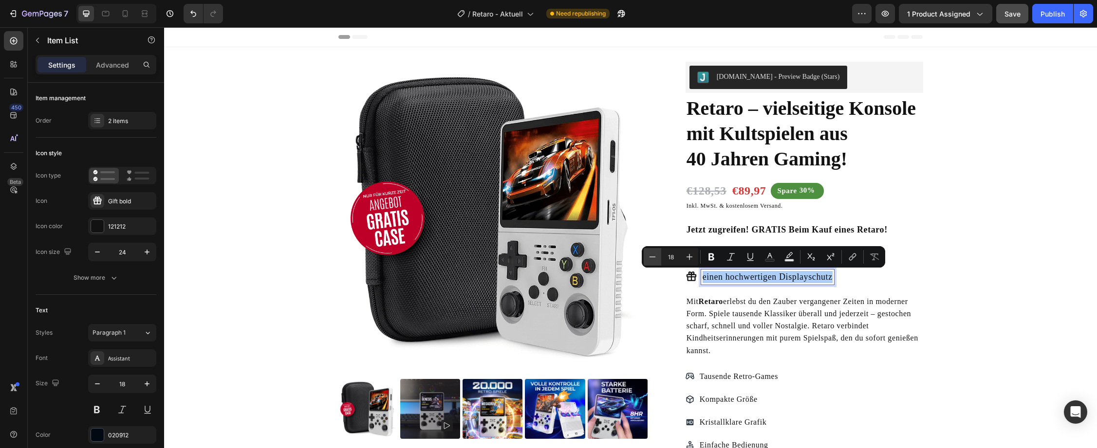
click at [651, 257] on icon "Editor contextual toolbar" at bounding box center [652, 257] width 10 height 10
type input "16"
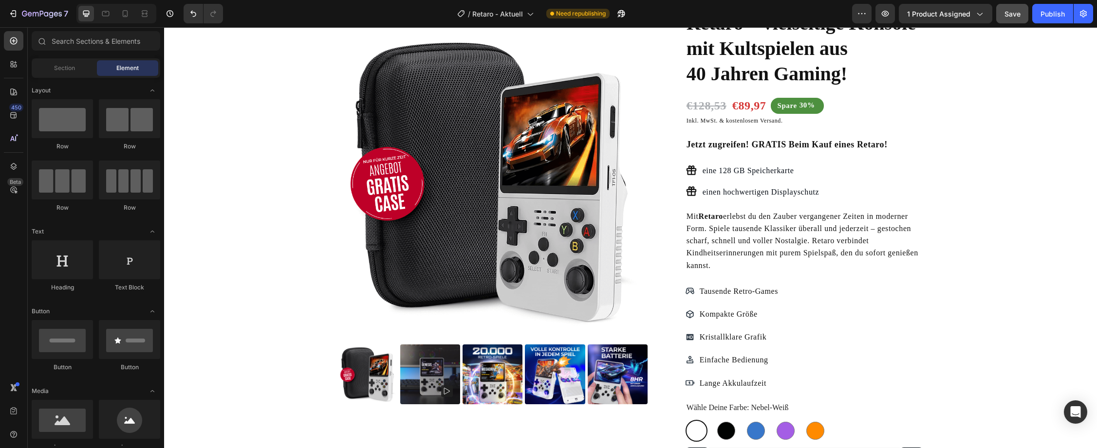
scroll to position [97, 0]
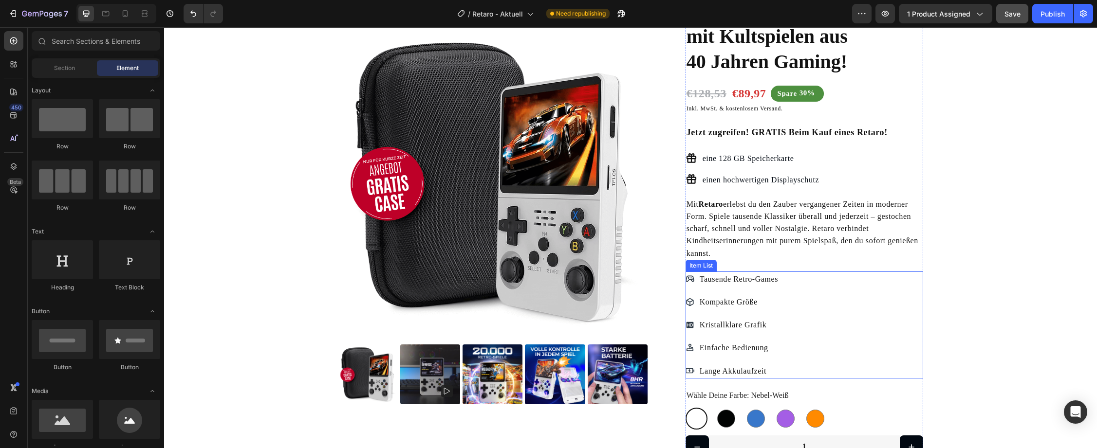
click at [702, 277] on span "Tausende Retro-Games" at bounding box center [738, 279] width 79 height 8
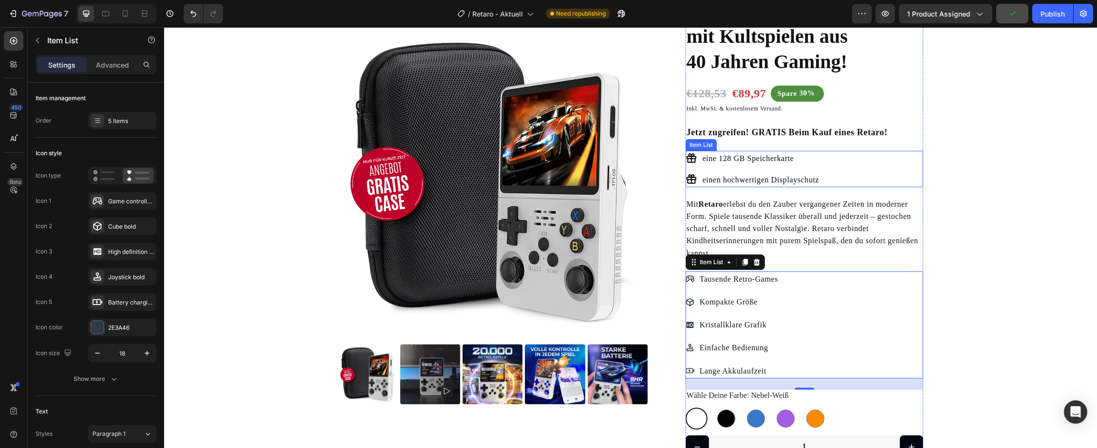
click at [721, 159] on span "eine 128 GB Speicherkarte" at bounding box center [748, 158] width 92 height 8
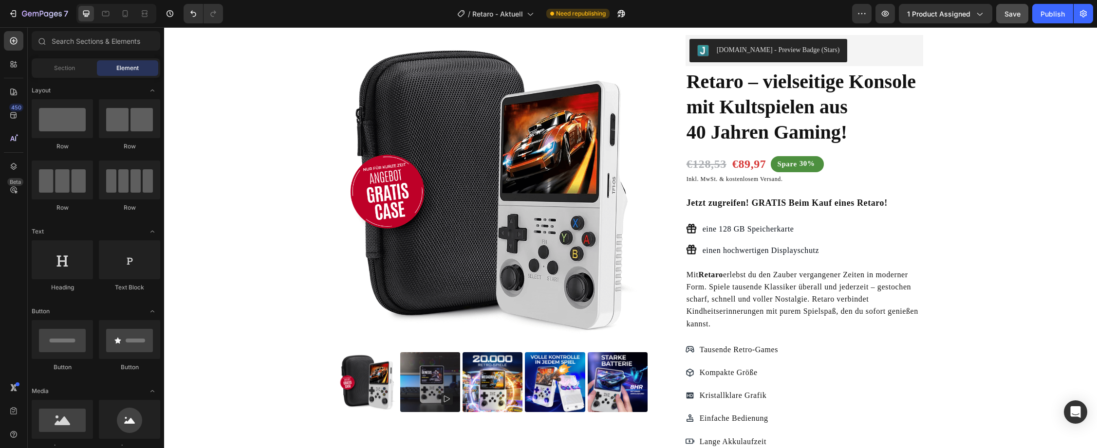
scroll to position [0, 0]
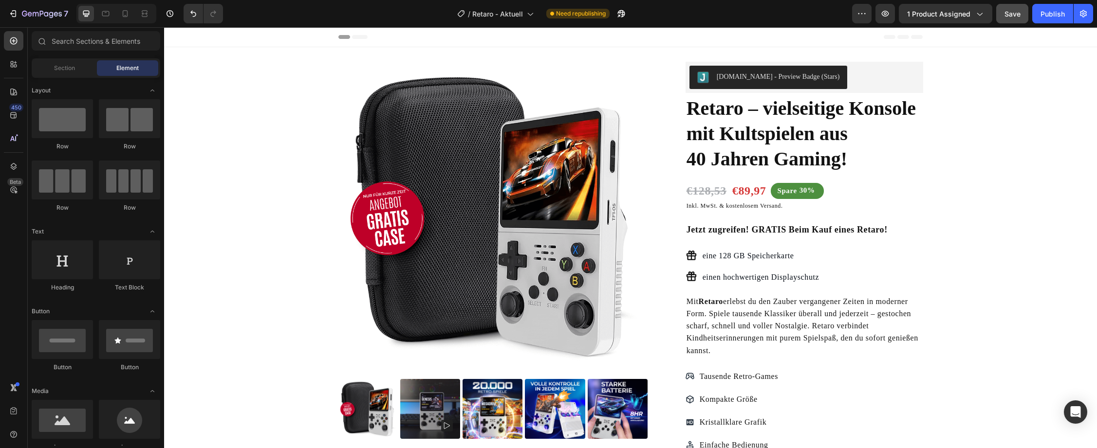
click at [1010, 13] on span "Save" at bounding box center [1012, 14] width 16 height 8
click at [1012, 16] on span "Save" at bounding box center [1012, 14] width 16 height 8
click at [1049, 10] on div "Publish" at bounding box center [1052, 14] width 24 height 10
